Goal: Check status: Check status

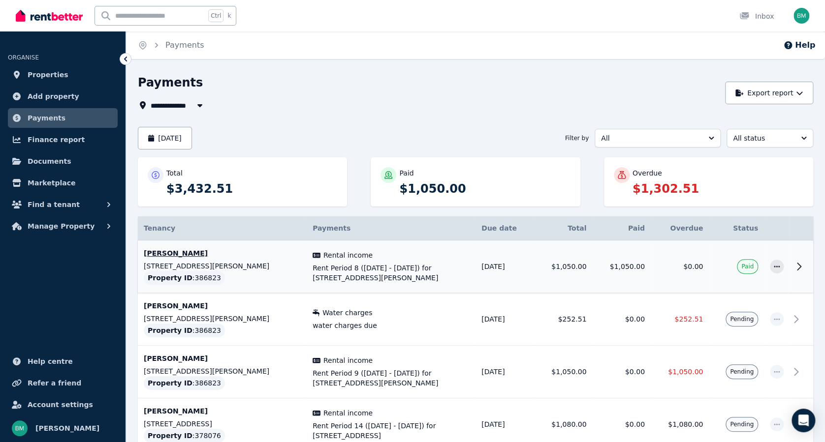
drag, startPoint x: 260, startPoint y: 265, endPoint x: 142, endPoint y: 266, distance: 117.6
click at [142, 266] on td "[PERSON_NAME] [STREET_ADDRESS][PERSON_NAME] Property ID : 386823" at bounding box center [222, 267] width 169 height 53
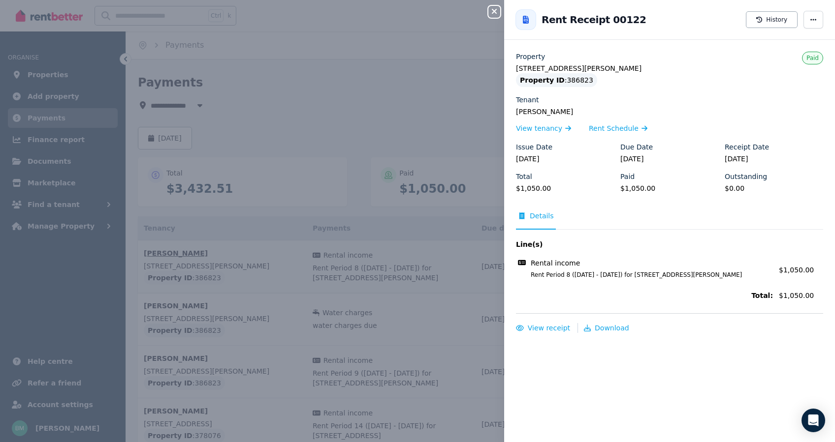
copy p "[STREET_ADDRESS][PERSON_NAME]"
drag, startPoint x: 629, startPoint y: 63, endPoint x: 517, endPoint y: 68, distance: 112.3
click at [517, 68] on legend "[STREET_ADDRESS][PERSON_NAME]" at bounding box center [669, 68] width 307 height 10
copy legend "[STREET_ADDRESS][PERSON_NAME]"
